Goal: Task Accomplishment & Management: Use online tool/utility

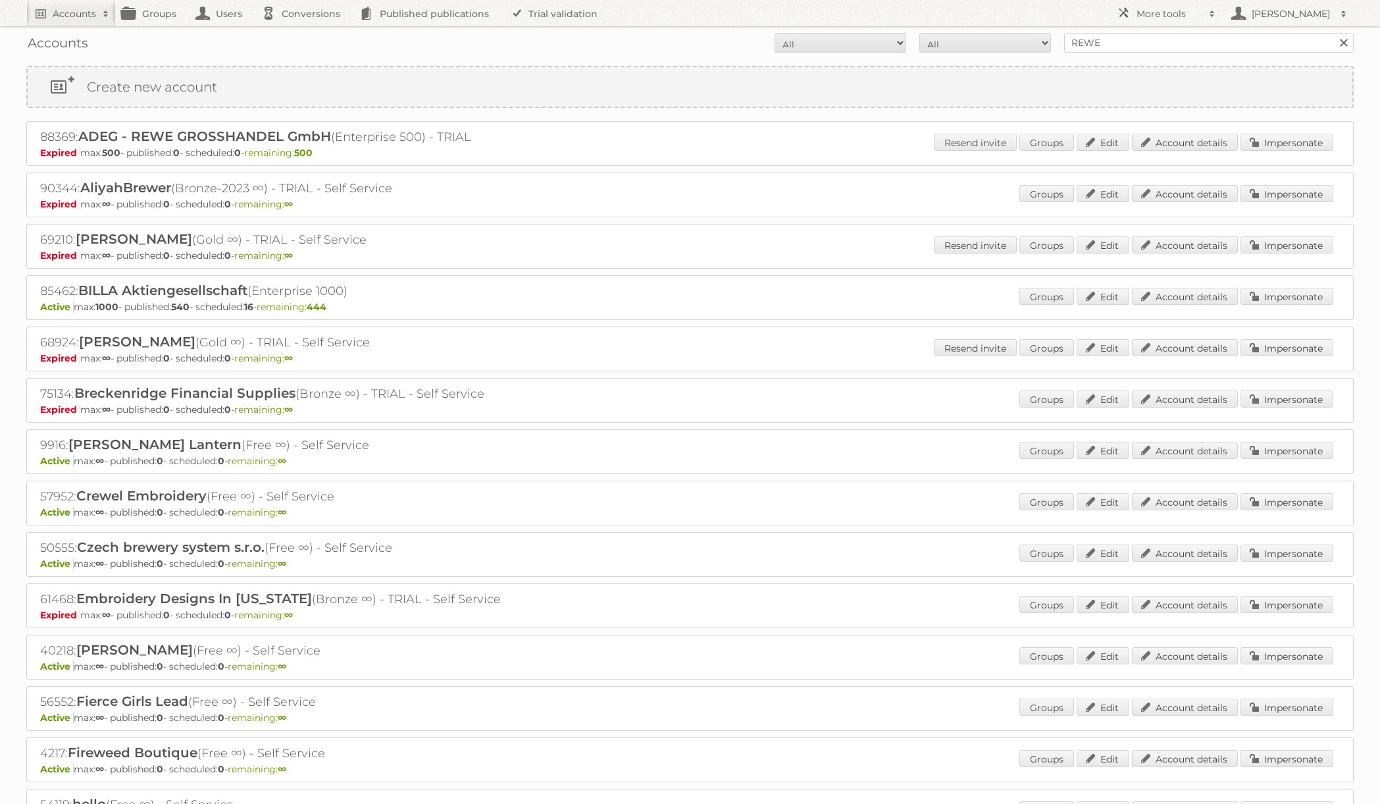
click at [1119, 58] on div "Accounts All Active Expired Pending All Paid Trials Self service REWE Search" at bounding box center [689, 42] width 1327 height 33
click at [1127, 48] on input "REWE" at bounding box center [1209, 43] width 290 height 20
type input "danielius@publitas"
click at [1333, 33] on input "Search" at bounding box center [1343, 43] width 20 height 20
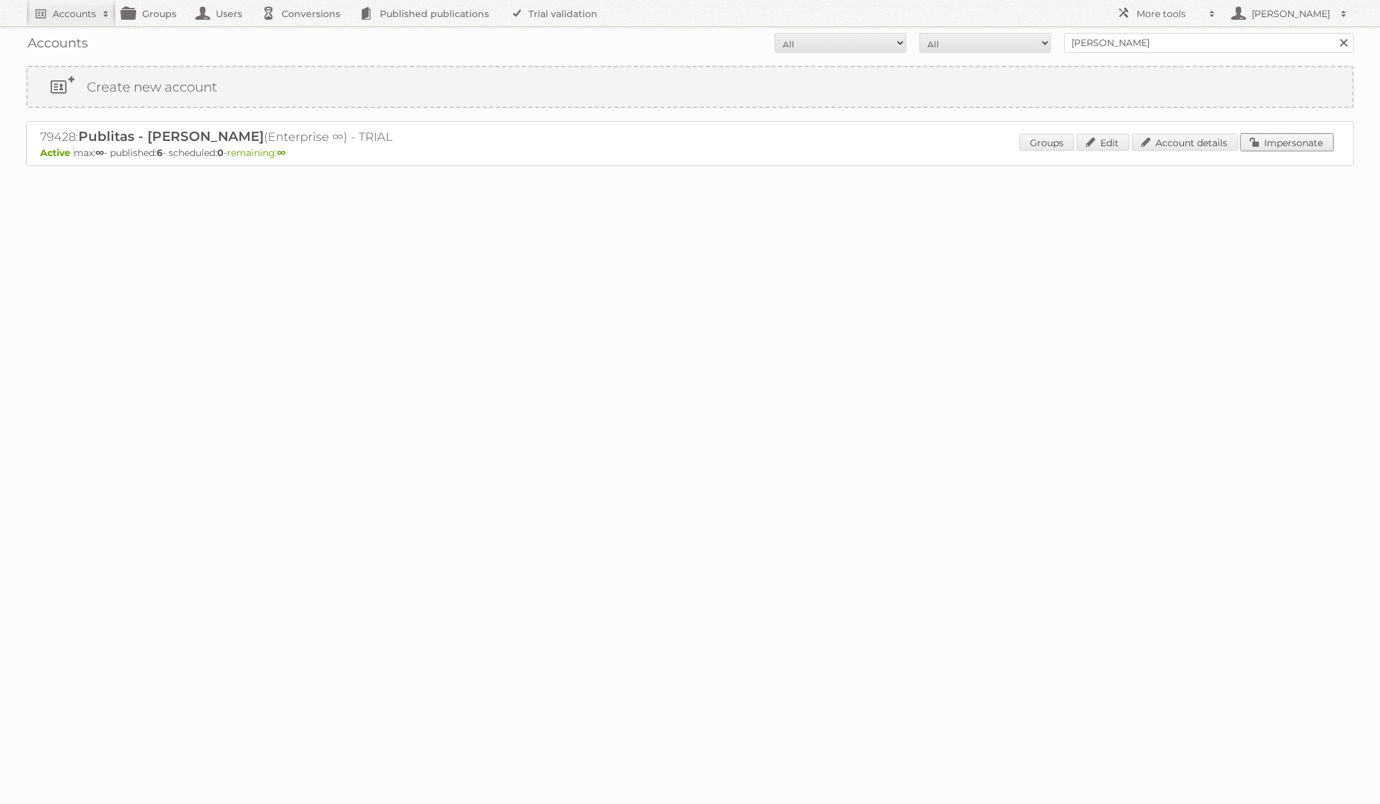
drag, startPoint x: 1267, startPoint y: 140, endPoint x: 1225, endPoint y: 140, distance: 42.1
click at [1267, 140] on link "Impersonate" at bounding box center [1287, 142] width 93 height 17
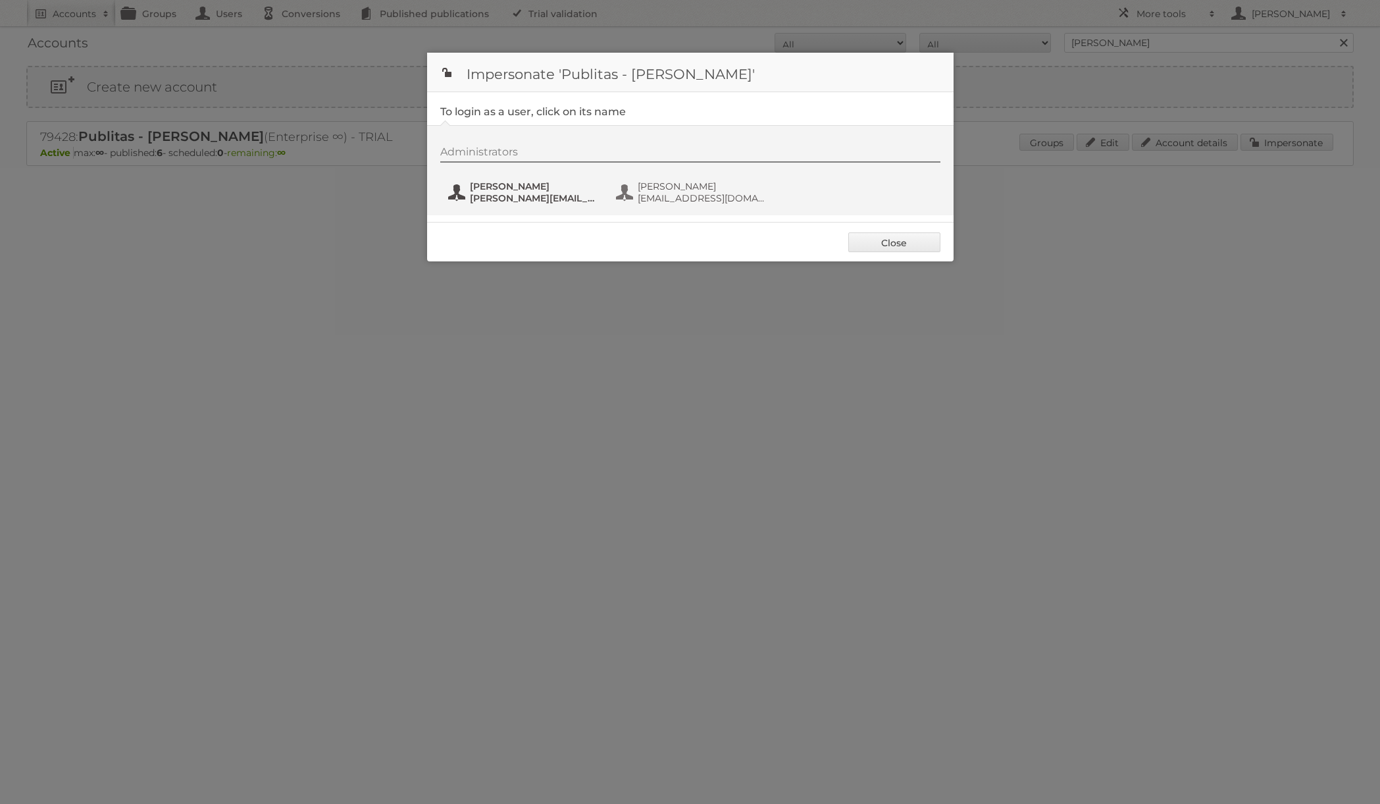
click at [546, 192] on span "danielius@publitas.com" at bounding box center [534, 198] width 128 height 12
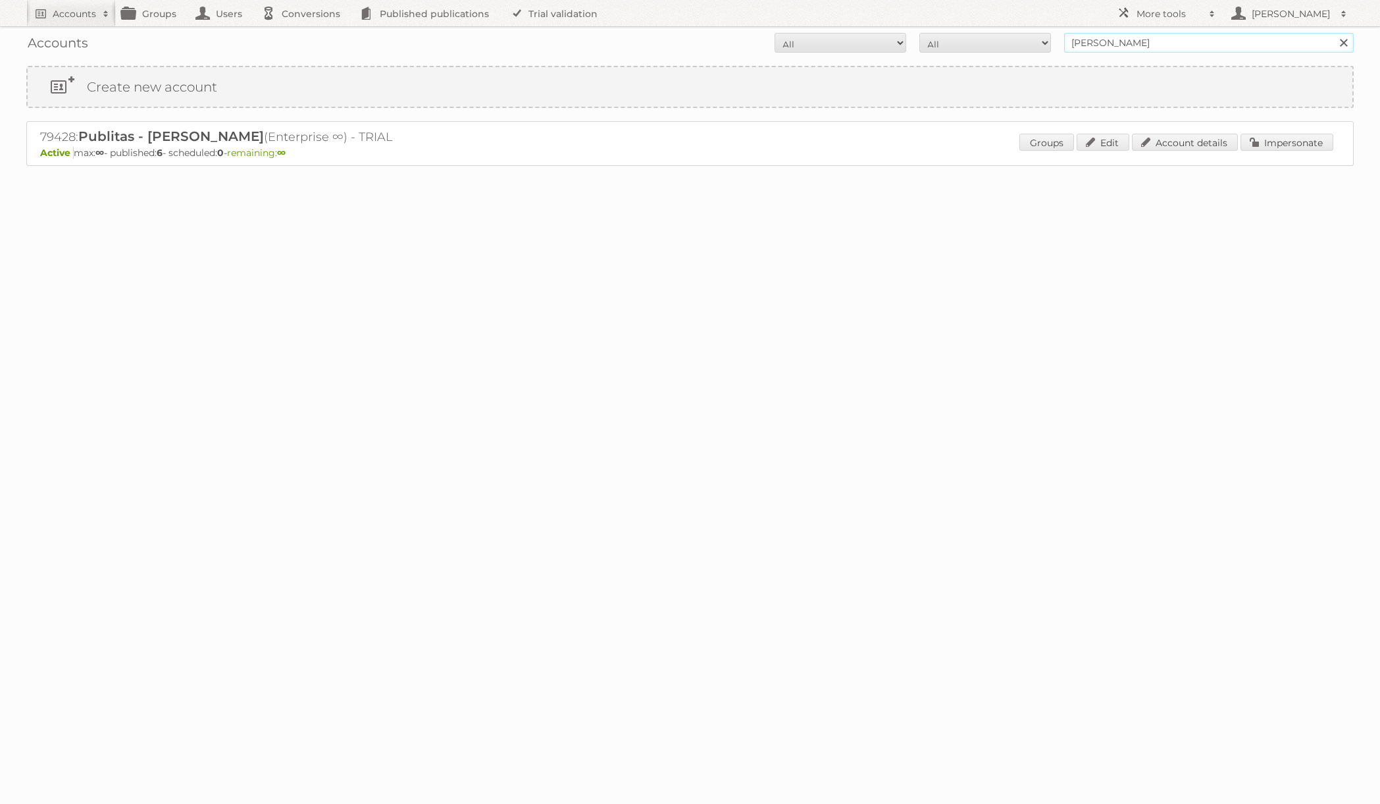
click at [1139, 36] on input "danielius@publitas" at bounding box center [1209, 43] width 290 height 20
type input "REWE"
click at [1333, 33] on input "Search" at bounding box center [1343, 43] width 20 height 20
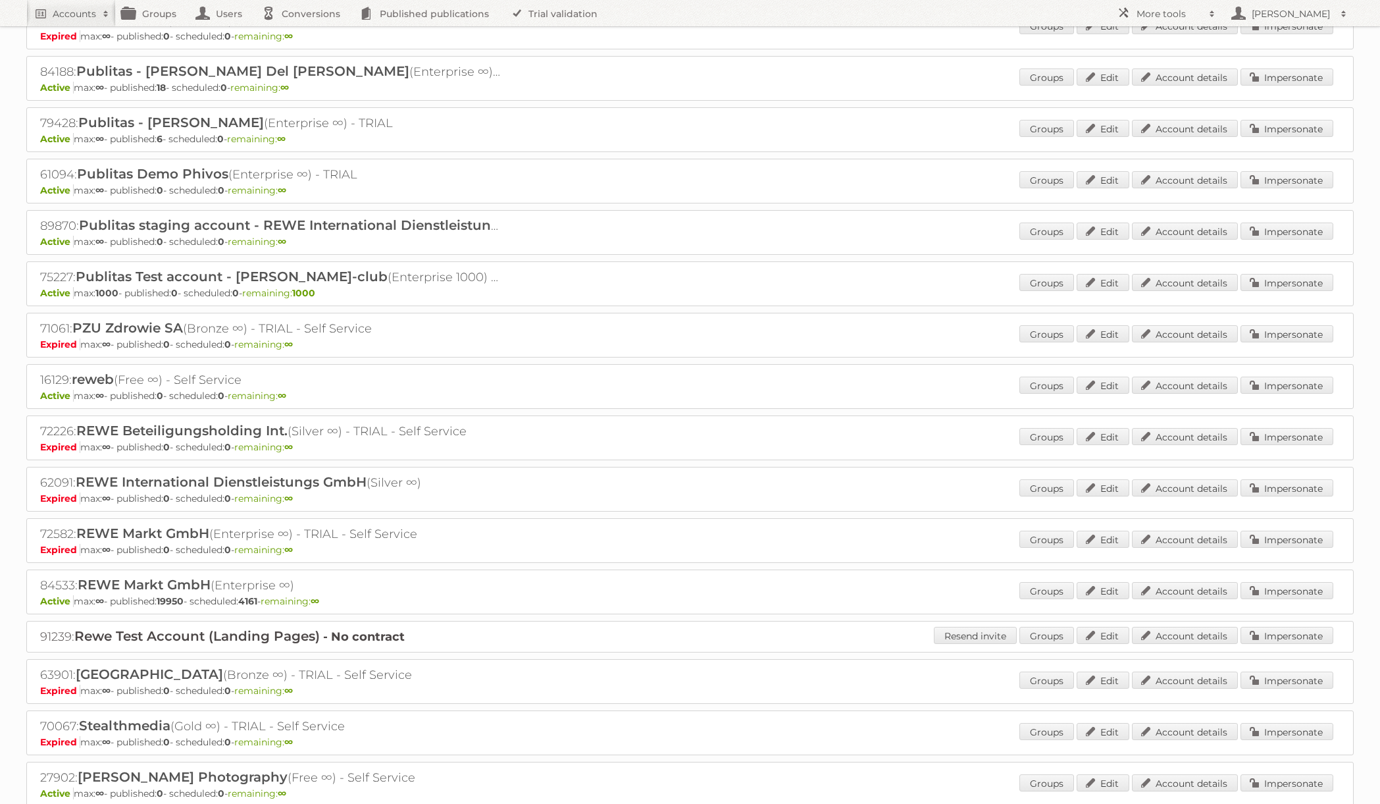
scroll to position [939, 0]
click at [1262, 592] on link "Impersonate" at bounding box center [1287, 589] width 93 height 17
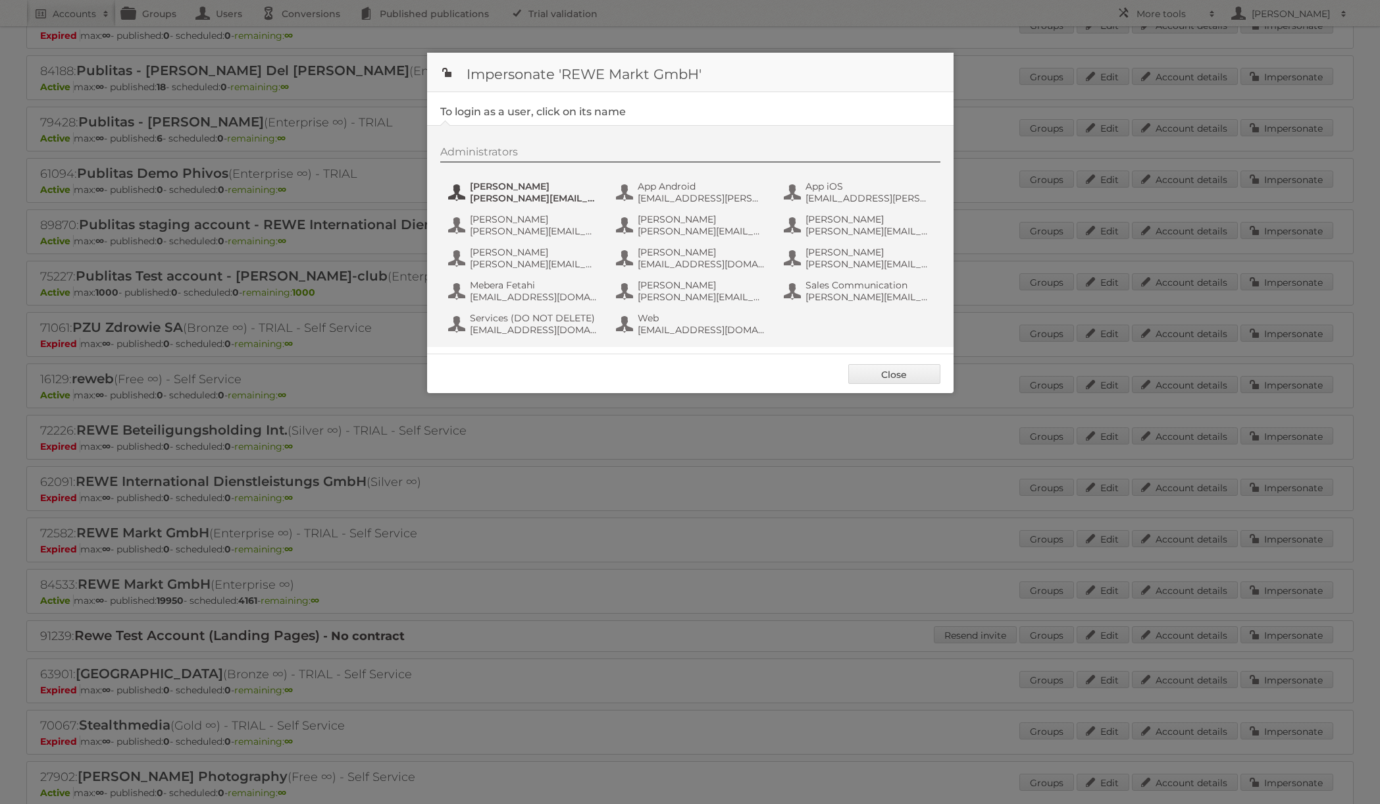
click at [558, 197] on span "[PERSON_NAME][EMAIL_ADDRESS][PERSON_NAME][DOMAIN_NAME]" at bounding box center [534, 198] width 128 height 12
